Goal: Task Accomplishment & Management: Manage account settings

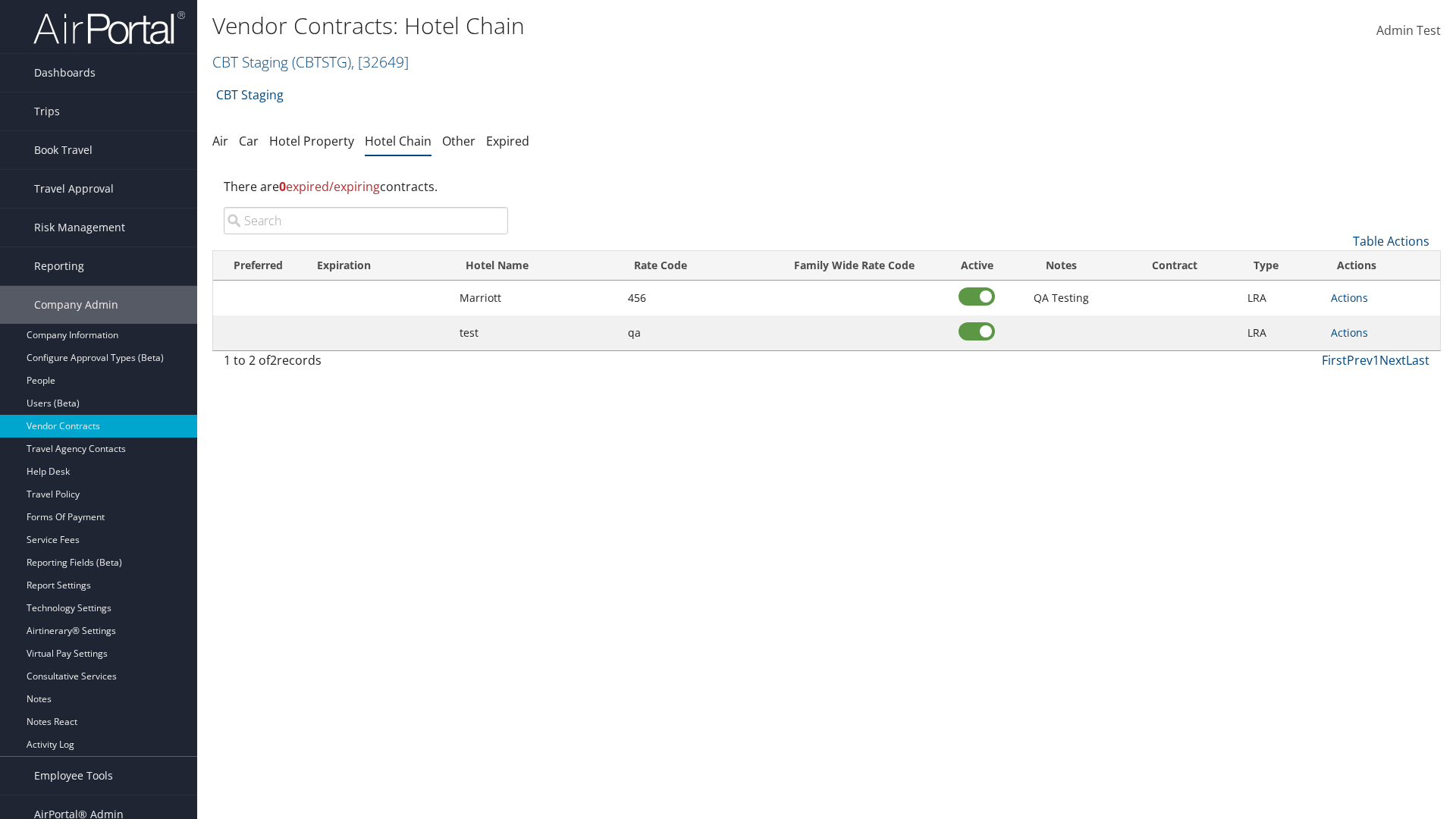
click at [365, 221] on input "search" at bounding box center [366, 221] width 284 height 28
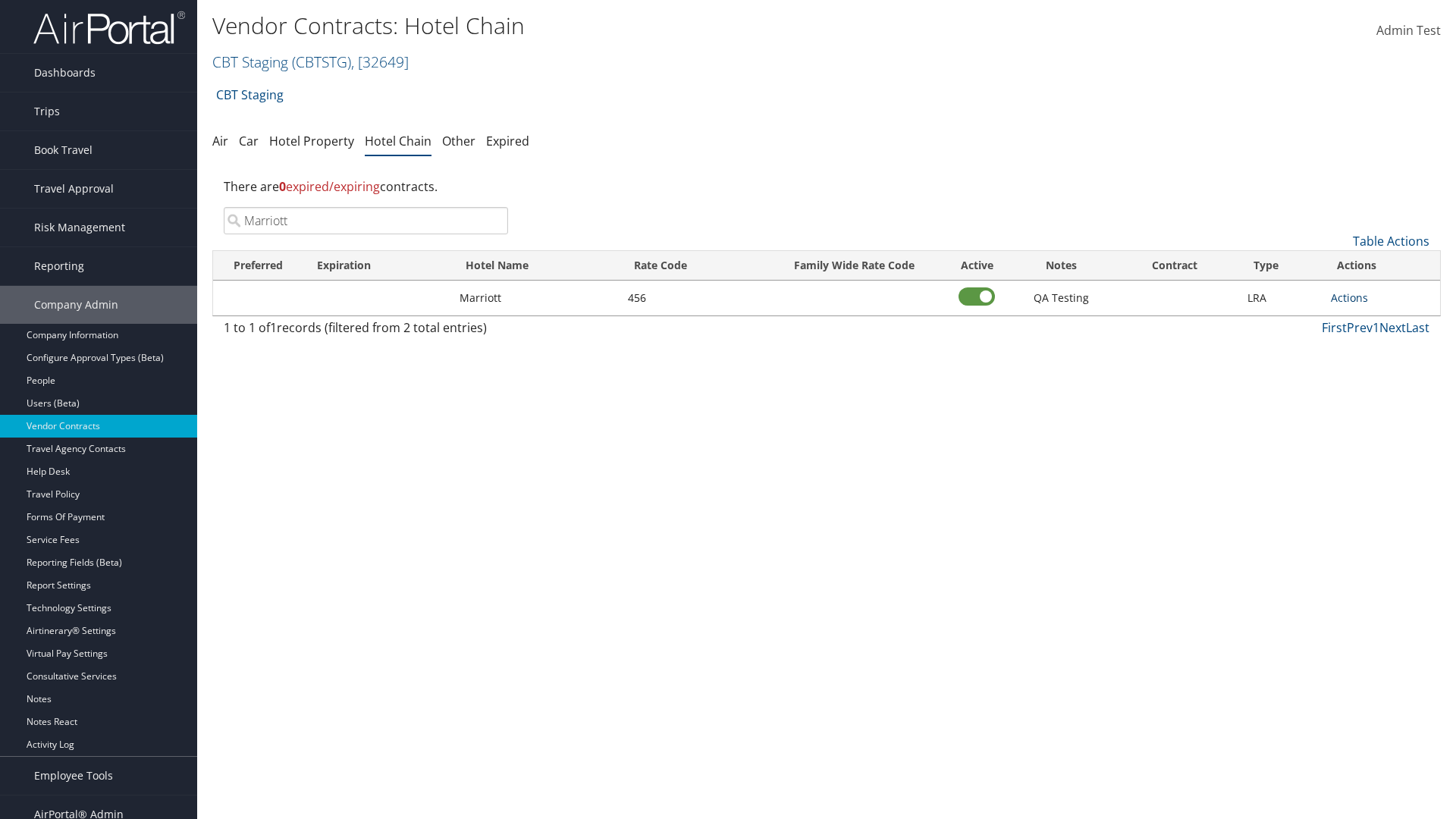
type input "Marriott"
click at [1349, 297] on link "Actions" at bounding box center [1350, 298] width 37 height 15
click at [1366, 372] on link "Delete" at bounding box center [1366, 372] width 68 height 26
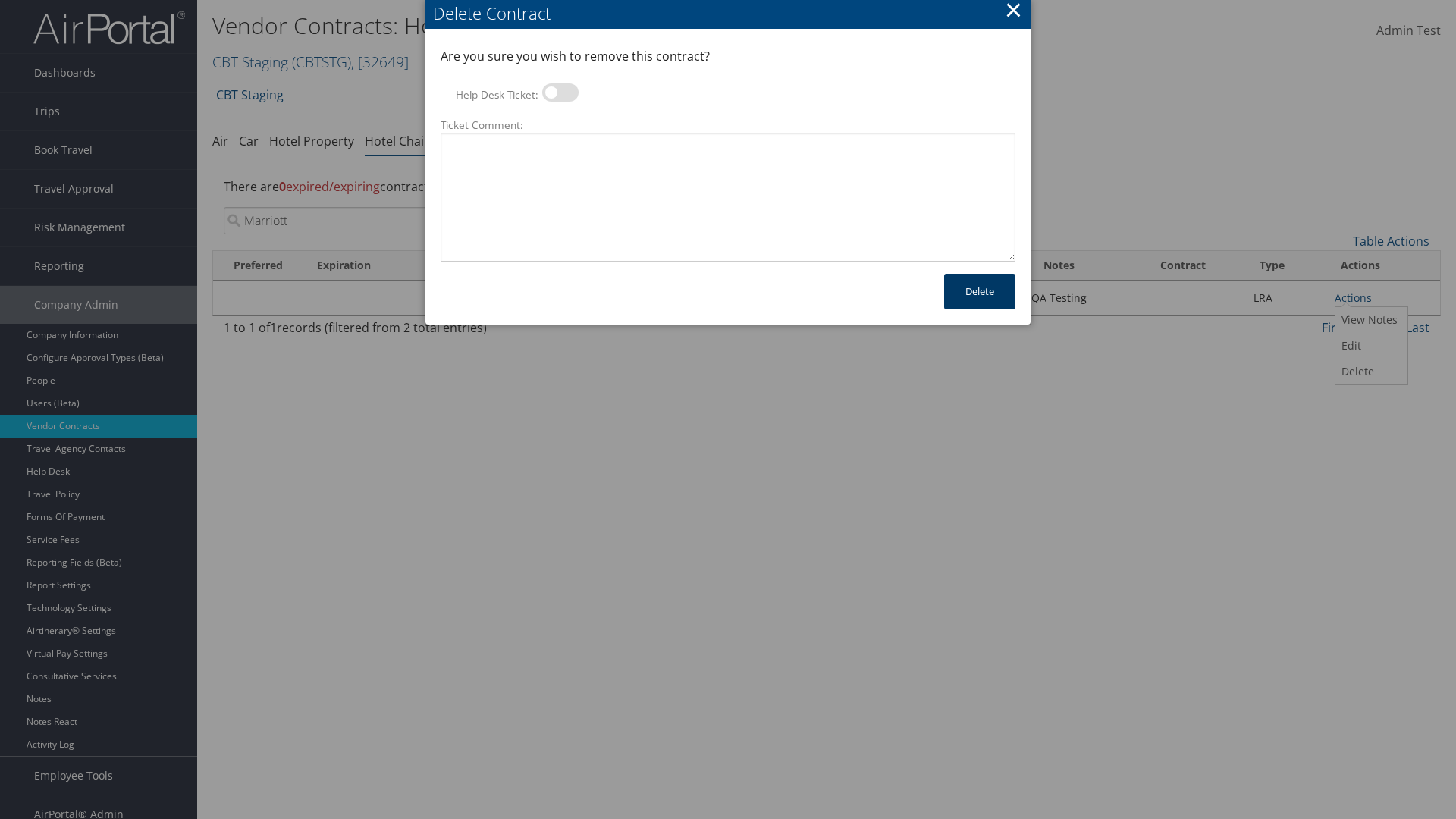
click at [980, 291] on button "Delete" at bounding box center [980, 291] width 71 height 36
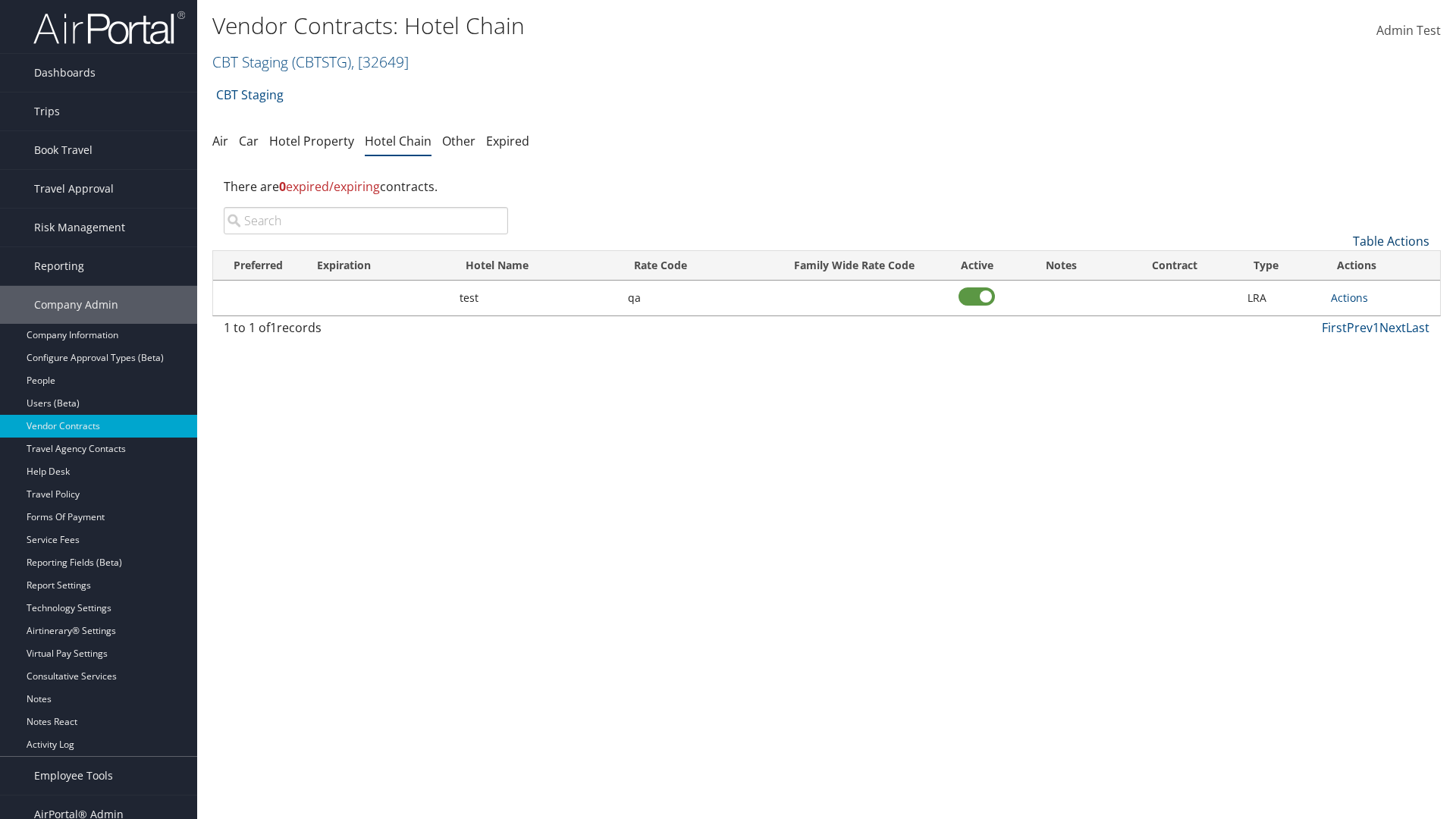
click at [1391, 241] on link "Table Actions" at bounding box center [1391, 241] width 76 height 17
click at [1340, 265] on link "Add New Contract" at bounding box center [1341, 265] width 200 height 26
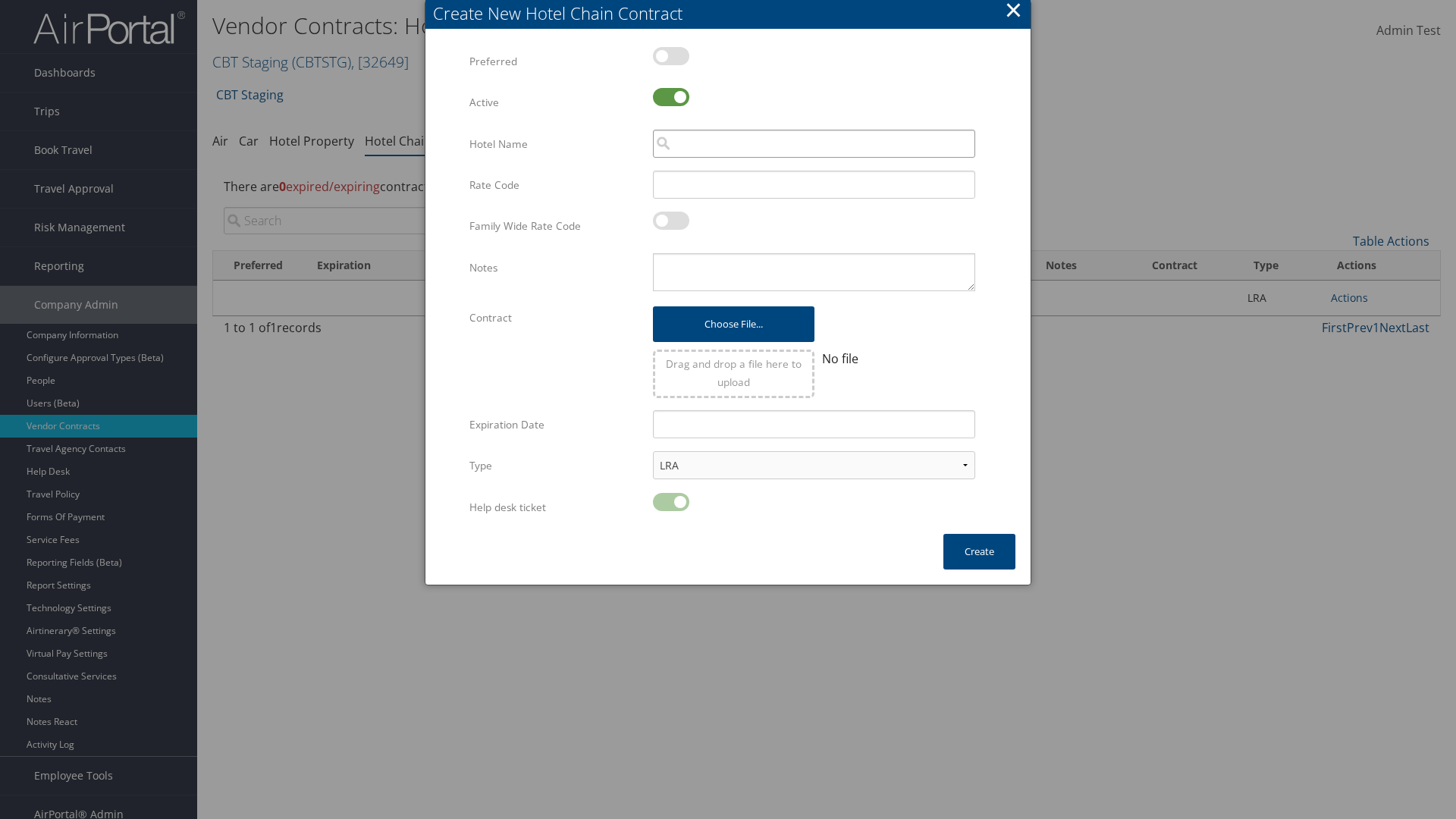
click at [814, 144] on input "search" at bounding box center [814, 144] width 322 height 28
type input "Marriott"
type input "456"
type textarea "QA Testing"
click at [979, 551] on button "Create" at bounding box center [979, 552] width 72 height 36
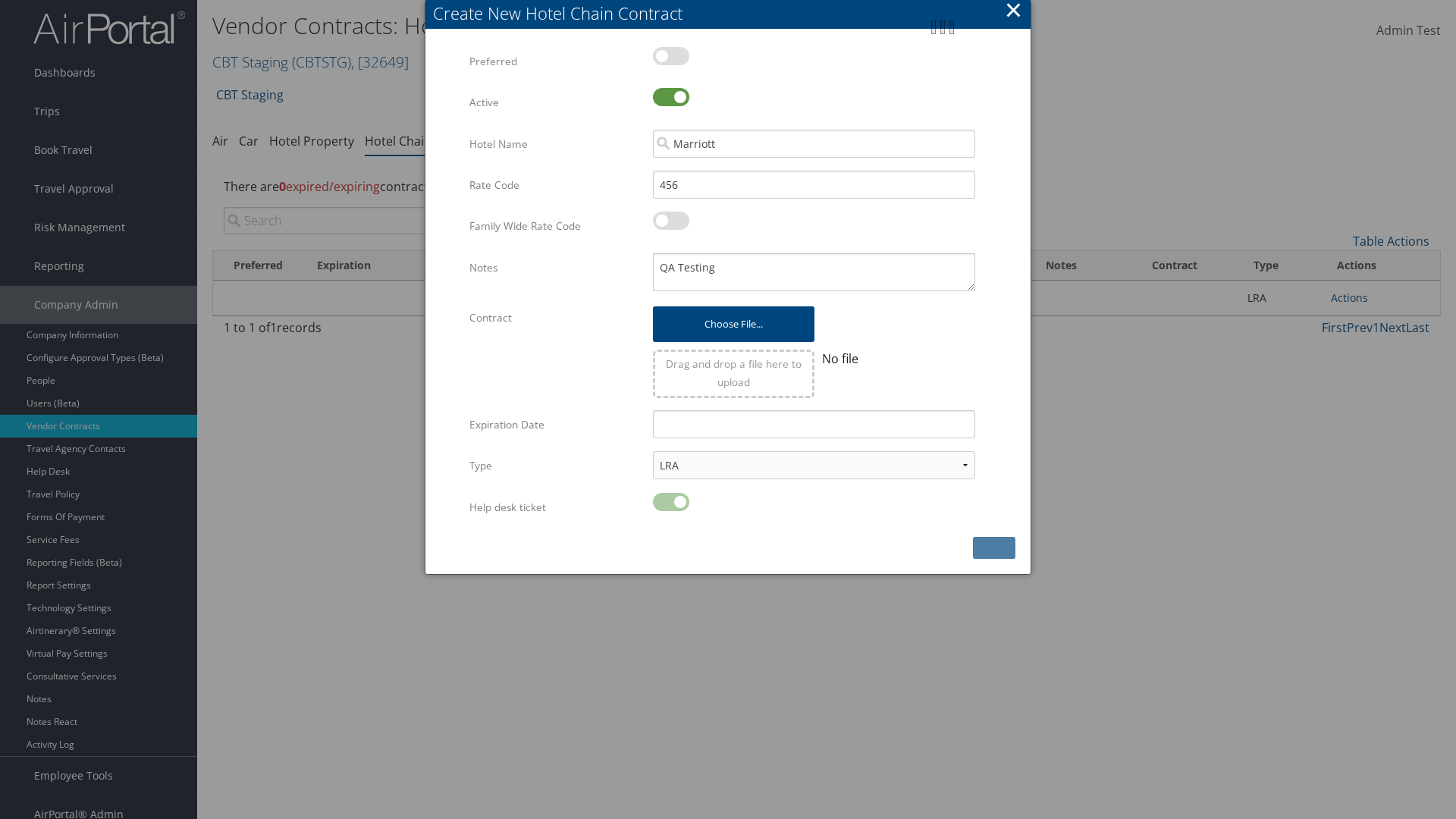
scroll to position [15, 0]
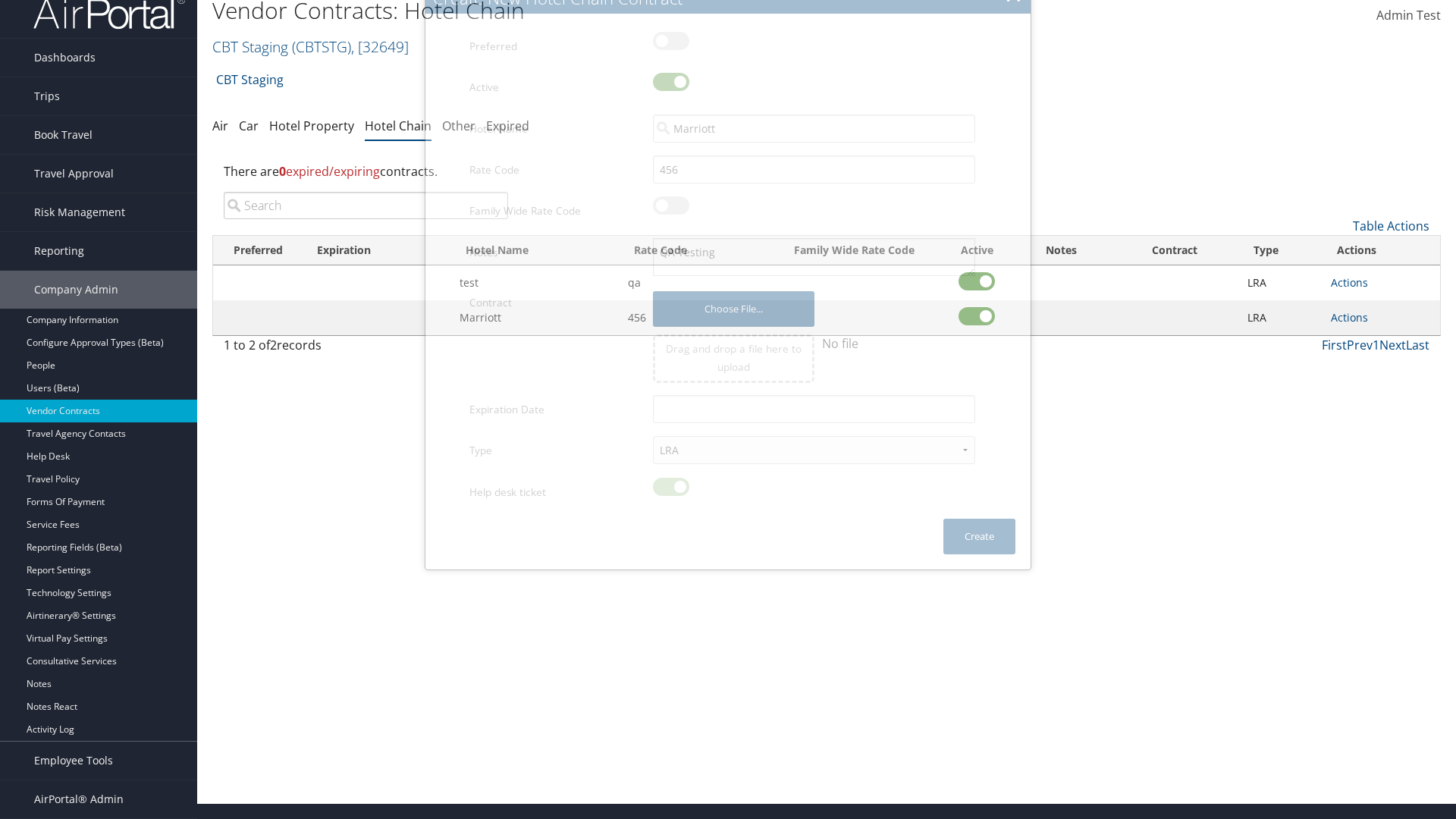
click at [365, 219] on input "search" at bounding box center [366, 205] width 284 height 28
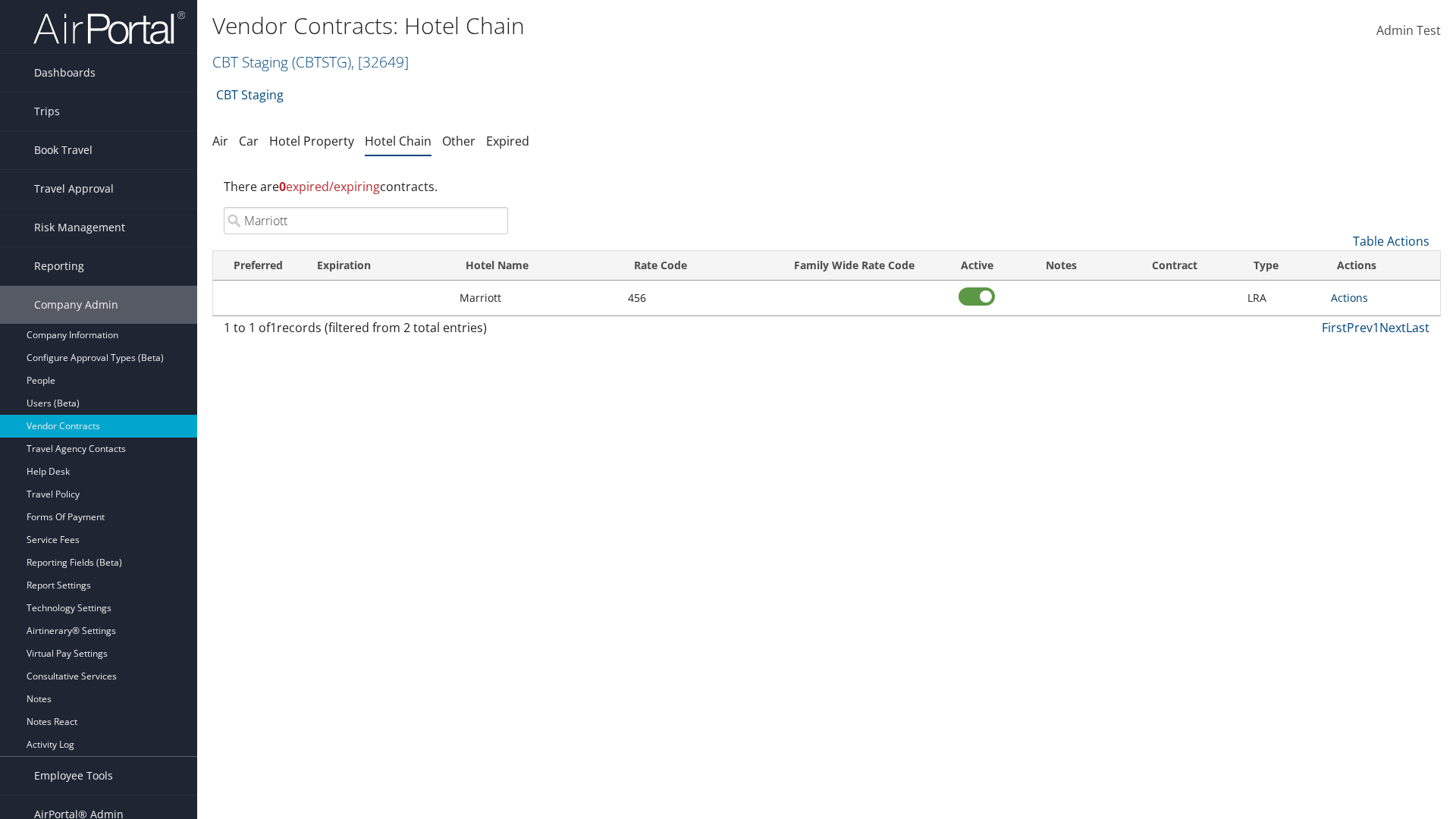
type input "Marriott"
click at [1349, 297] on link "Actions" at bounding box center [1350, 298] width 37 height 15
click at [1366, 320] on link "View Notes" at bounding box center [1366, 320] width 68 height 26
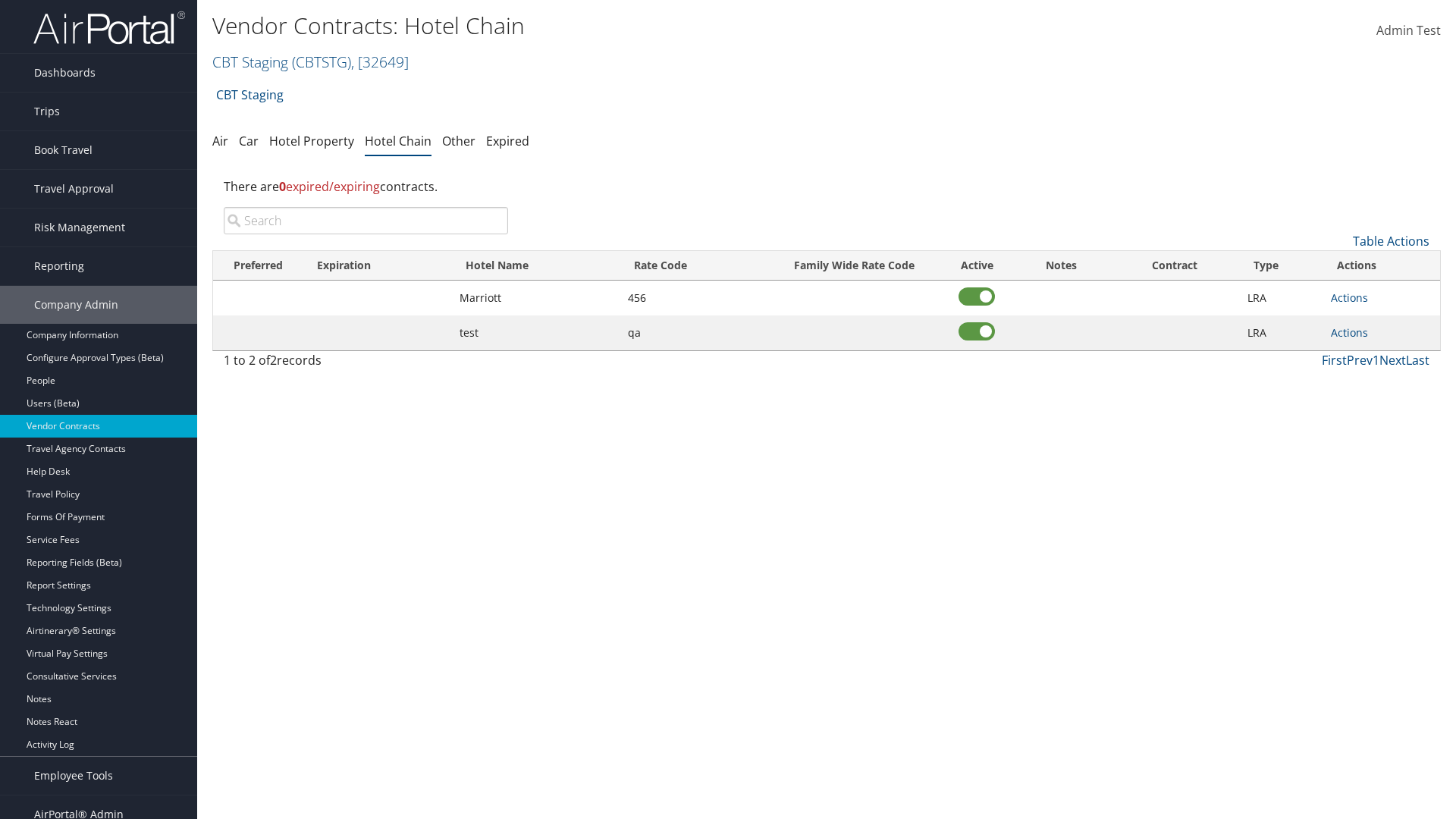
click at [365, 221] on input "search" at bounding box center [366, 221] width 284 height 28
type input "Marriott"
